Goal: Transaction & Acquisition: Purchase product/service

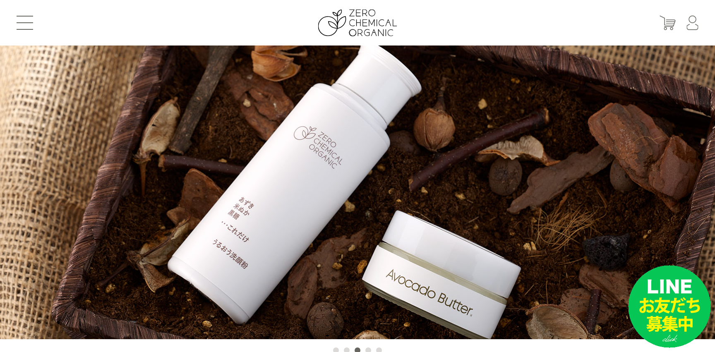
click at [23, 24] on button at bounding box center [25, 23] width 17 height 14
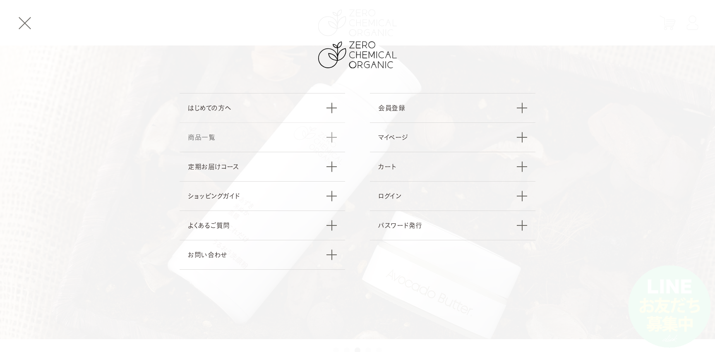
click at [197, 139] on link "商品一覧" at bounding box center [263, 137] width 166 height 29
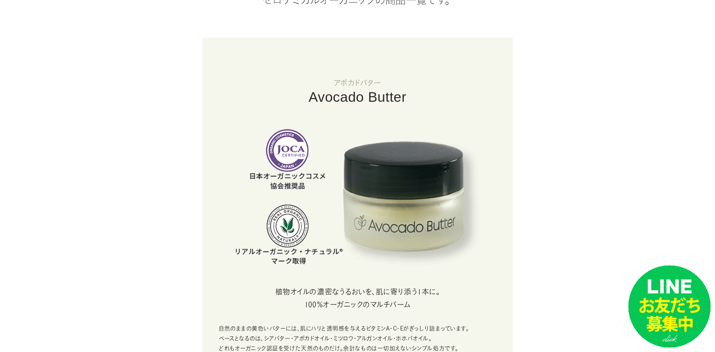
click at [339, 224] on img at bounding box center [357, 207] width 310 height 156
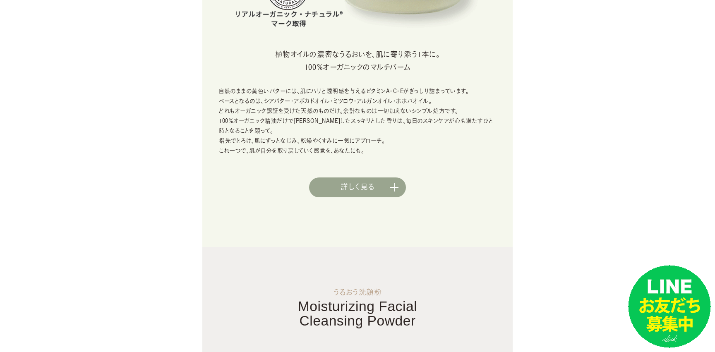
scroll to position [404, 0]
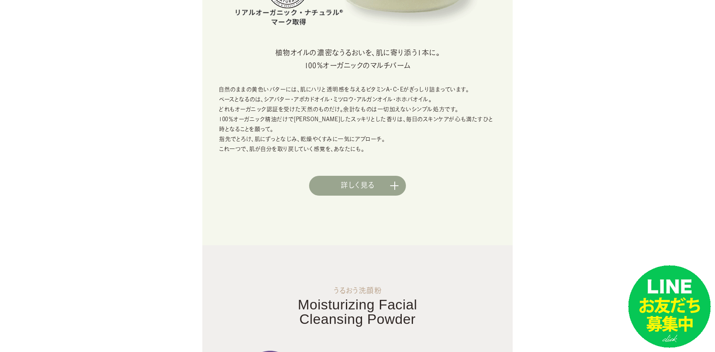
click at [343, 191] on link "詳しく見る" at bounding box center [357, 186] width 97 height 20
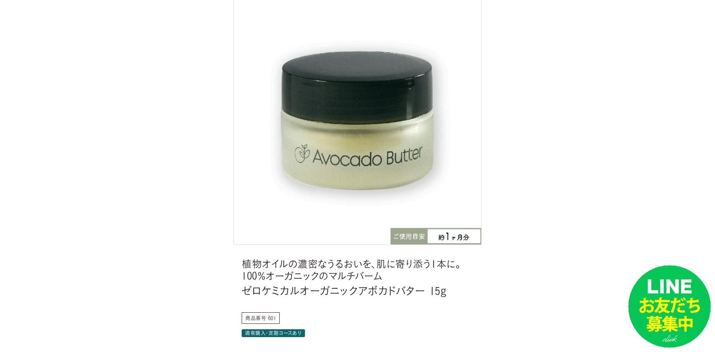
scroll to position [103, 0]
